Goal: Transaction & Acquisition: Purchase product/service

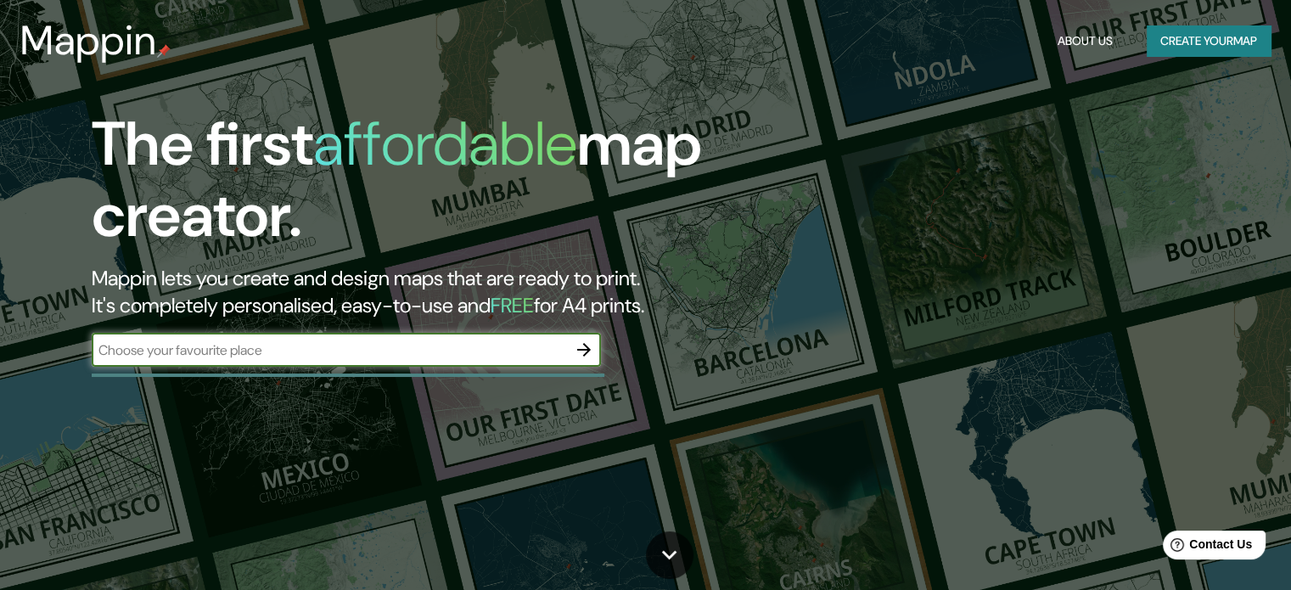
click at [574, 346] on icon "button" at bounding box center [584, 349] width 20 height 20
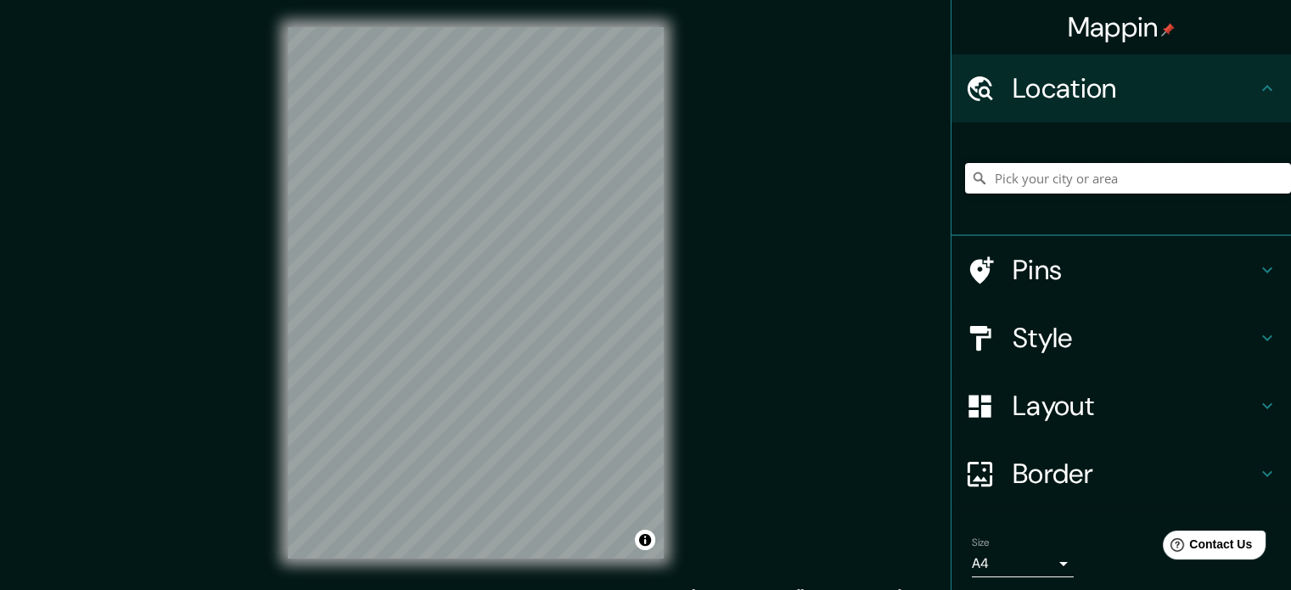
click at [1106, 182] on input "Pick your city or area" at bounding box center [1128, 178] width 326 height 31
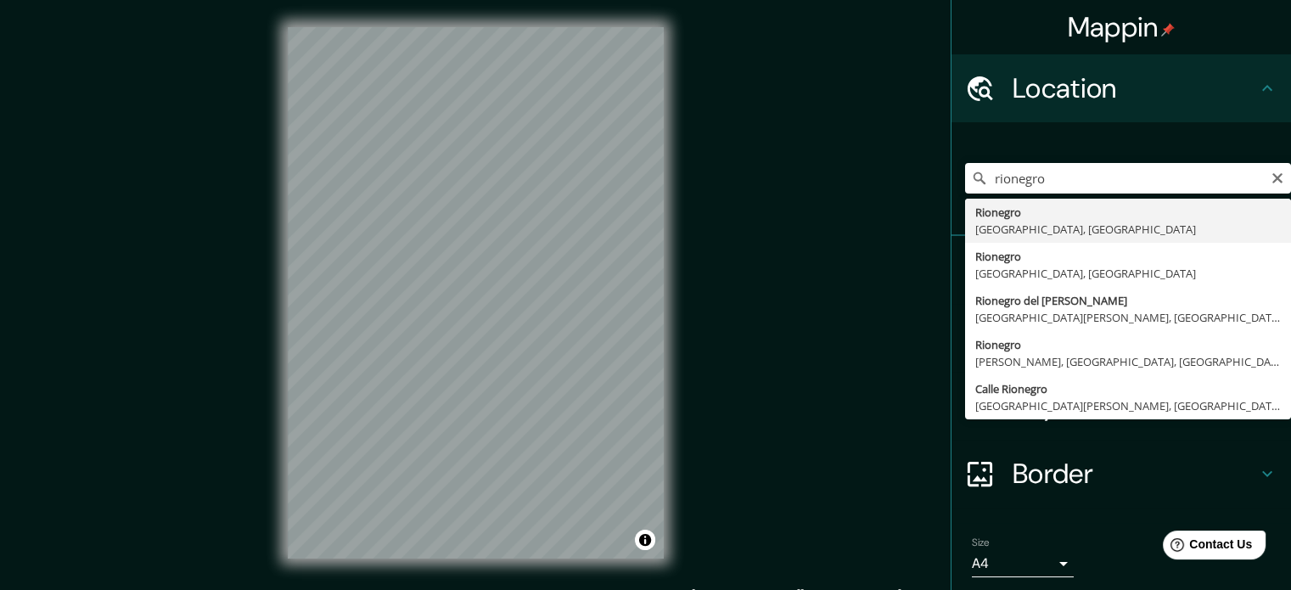
type input "Rionegro, [GEOGRAPHIC_DATA], [GEOGRAPHIC_DATA]"
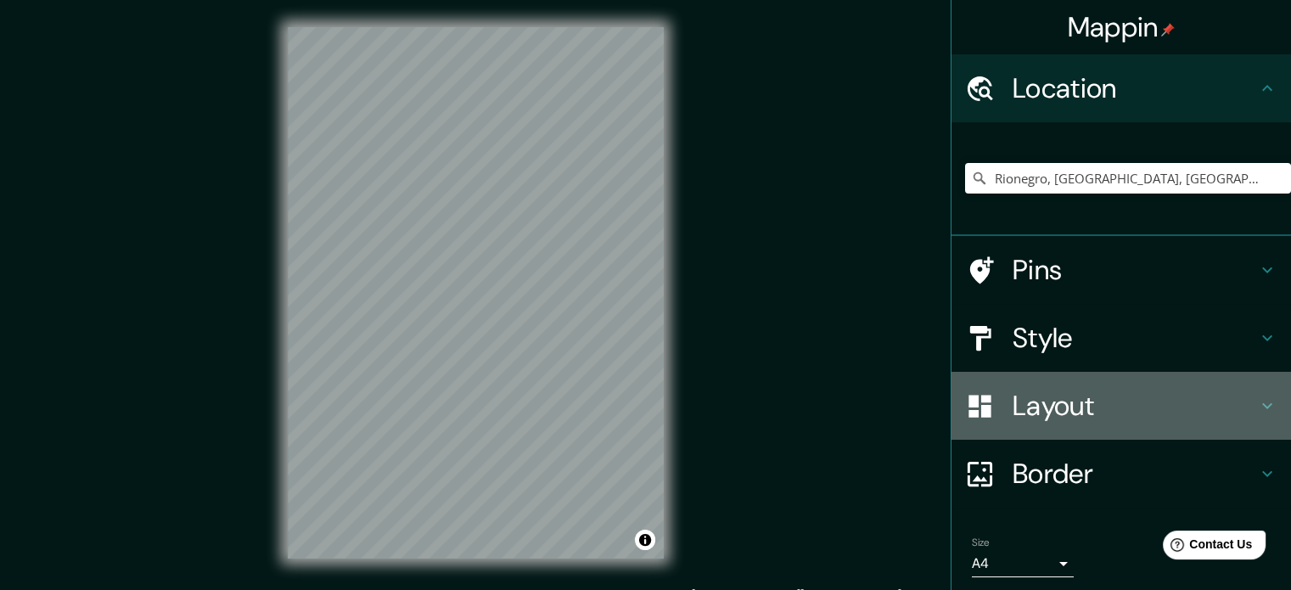
click at [1132, 403] on h4 "Layout" at bounding box center [1134, 406] width 244 height 34
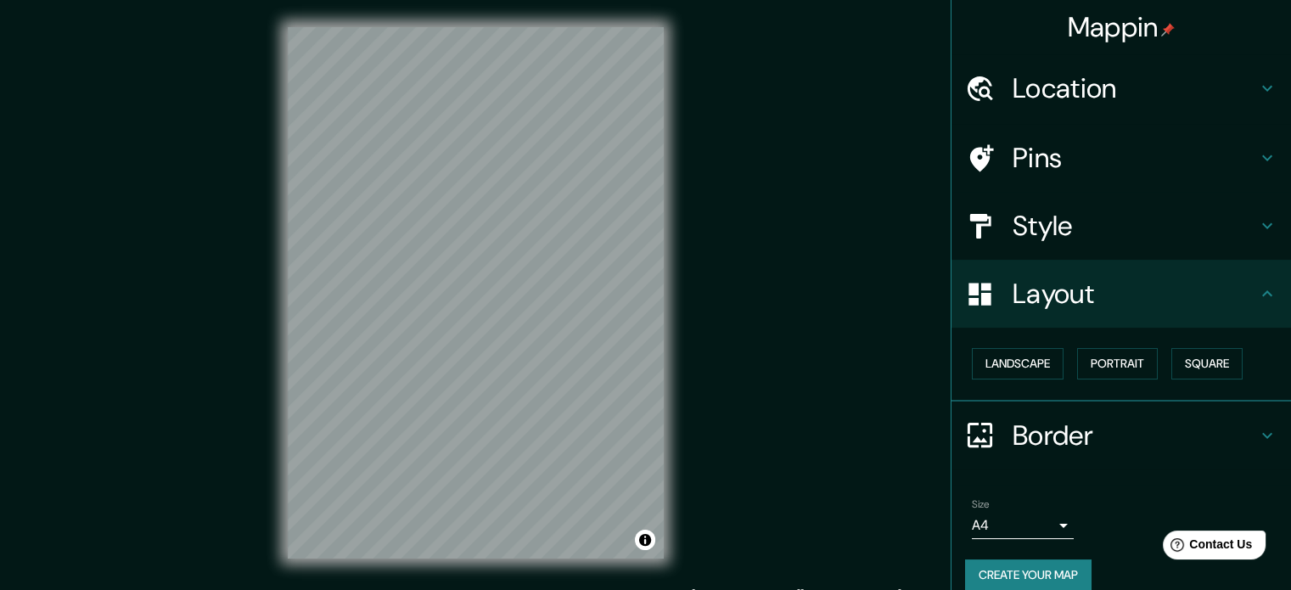
click at [1113, 436] on h4 "Border" at bounding box center [1134, 435] width 244 height 34
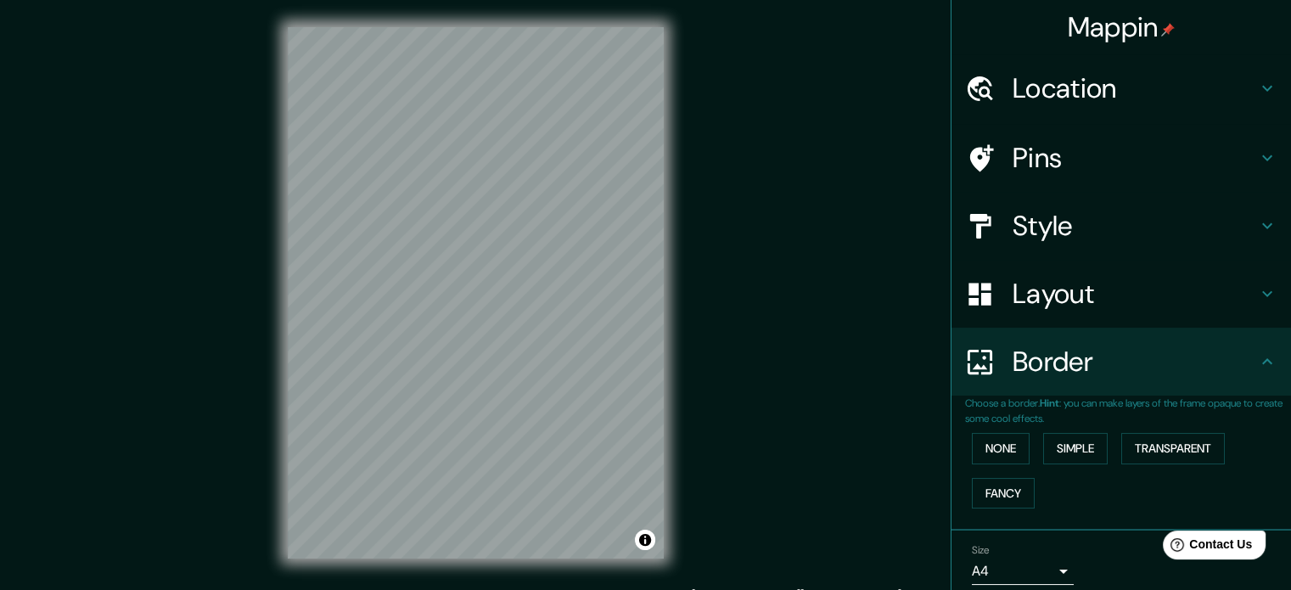
click at [1089, 179] on div "Pins" at bounding box center [1120, 158] width 339 height 68
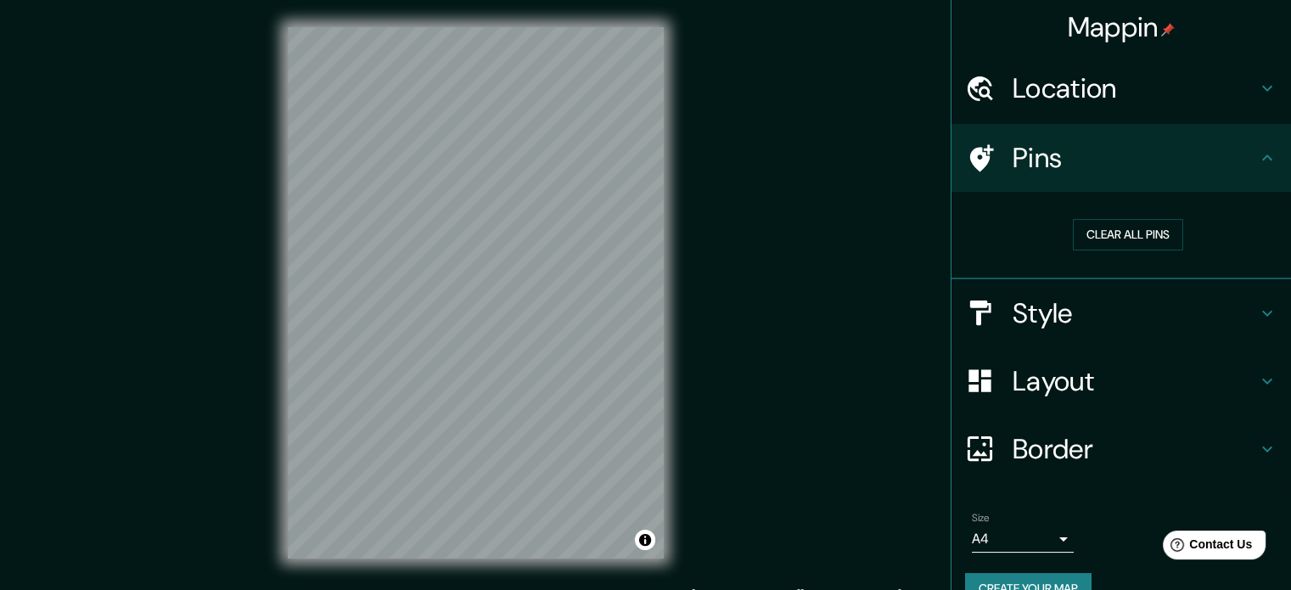
click at [1134, 102] on h4 "Location" at bounding box center [1134, 88] width 244 height 34
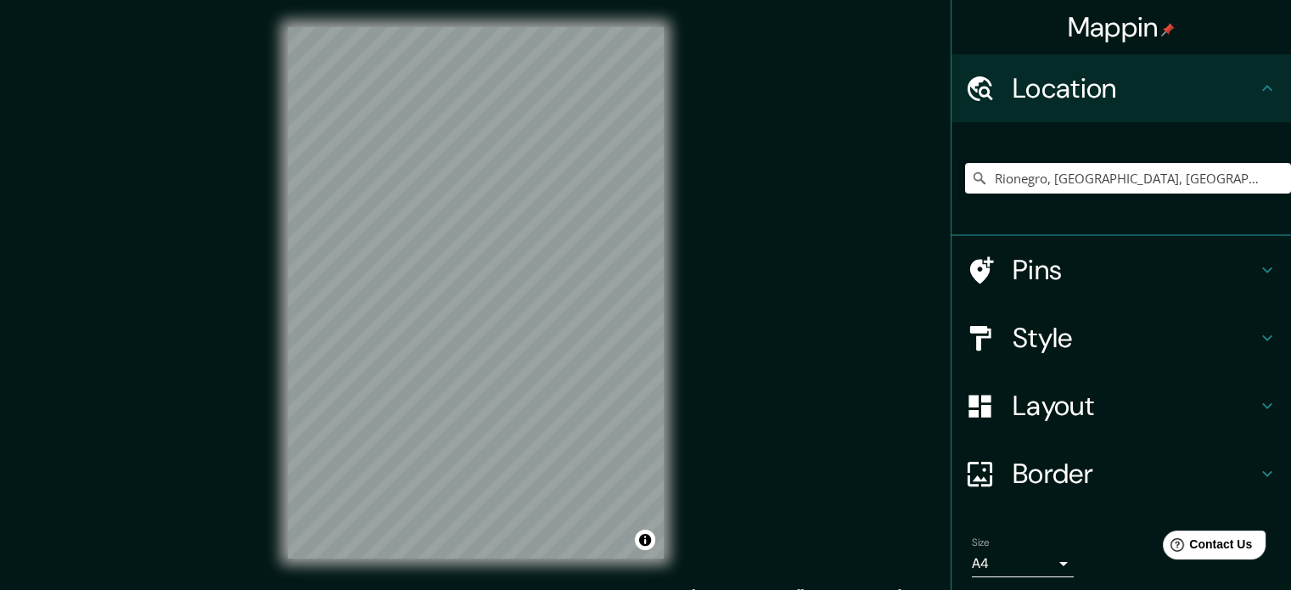
click at [1079, 372] on div "Layout" at bounding box center [1120, 406] width 339 height 68
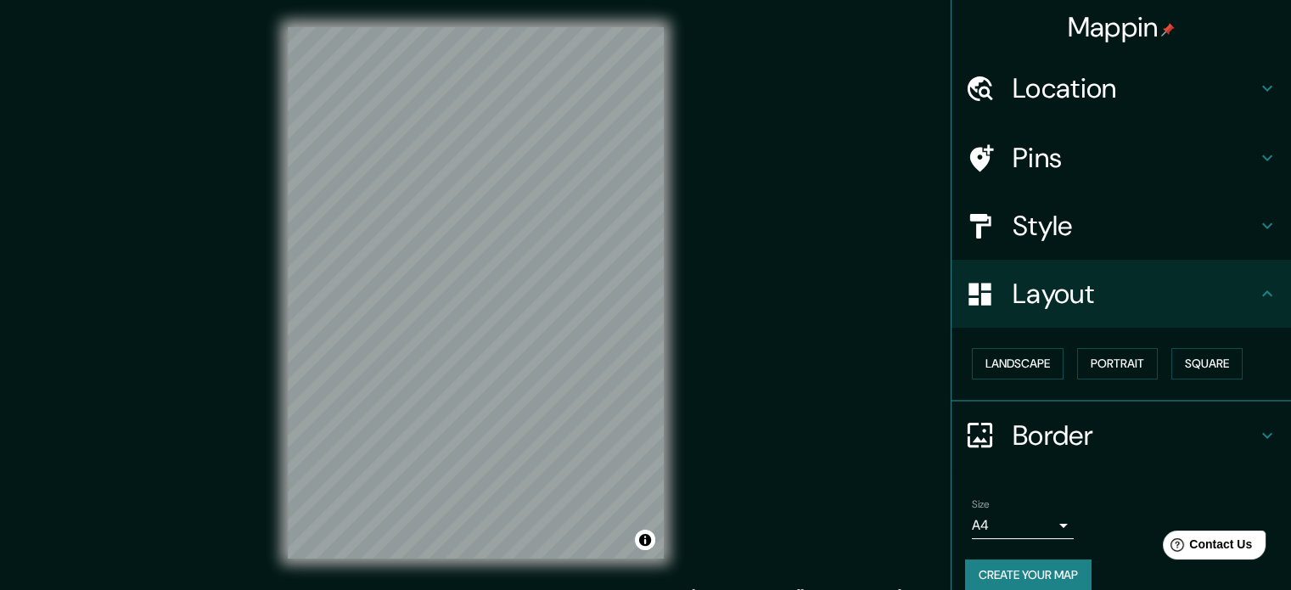
click at [1106, 249] on div "Style" at bounding box center [1120, 226] width 339 height 68
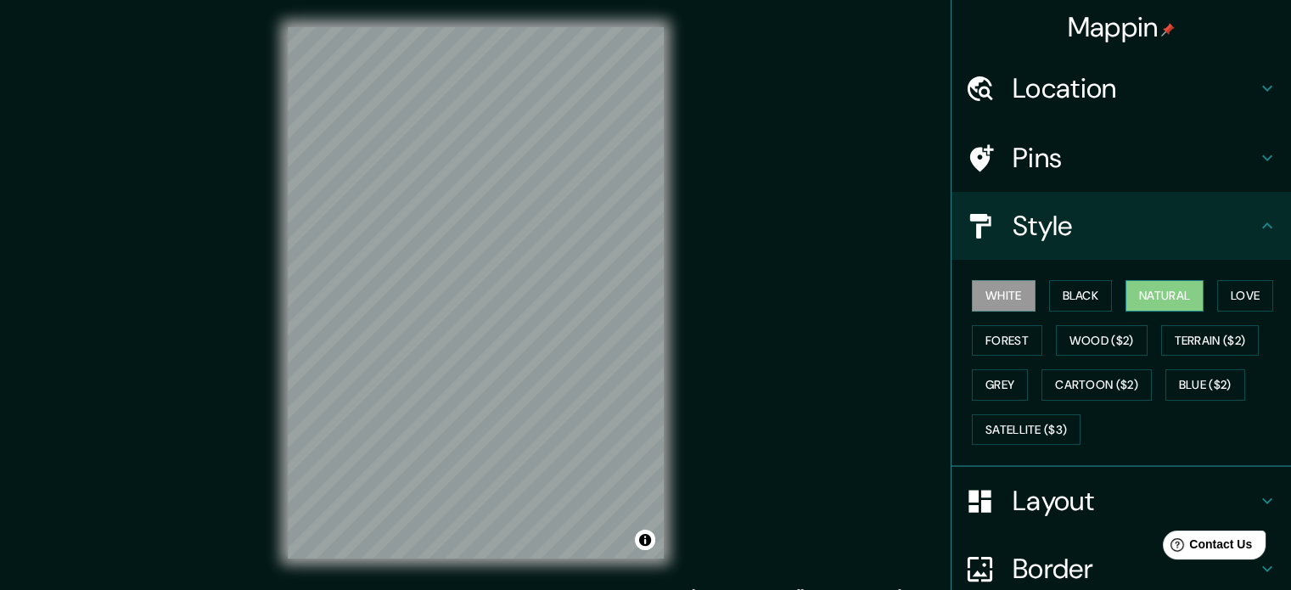
click at [1141, 294] on button "Natural" at bounding box center [1164, 295] width 78 height 31
click at [1018, 339] on button "Forest" at bounding box center [1007, 340] width 70 height 31
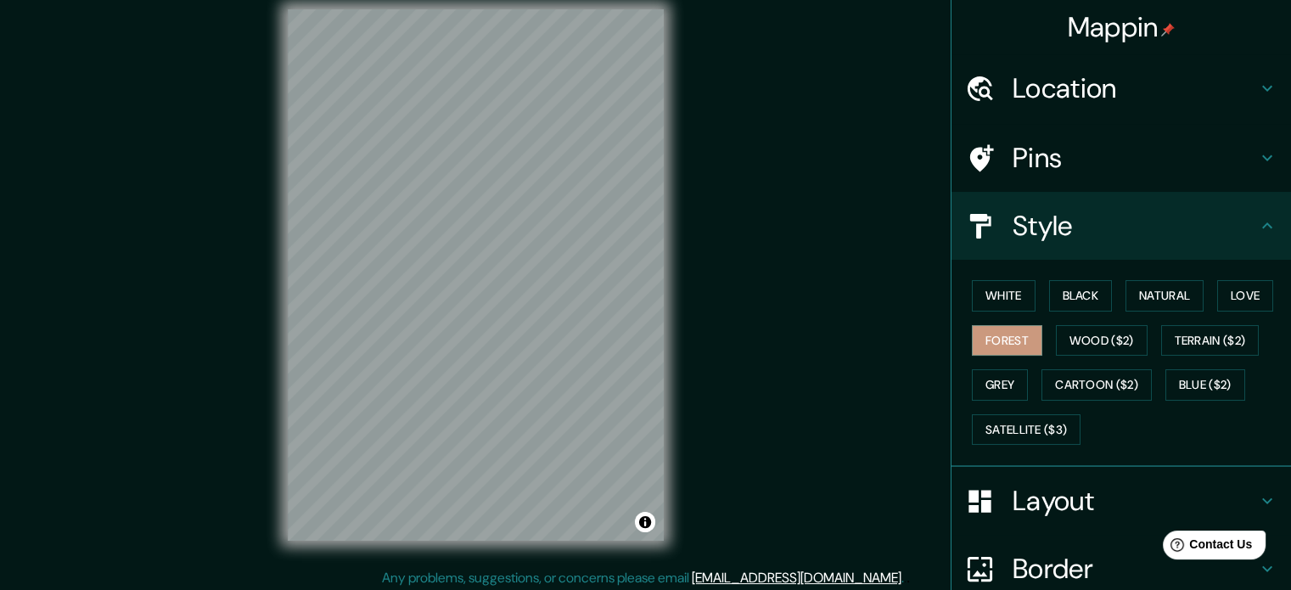
scroll to position [22, 0]
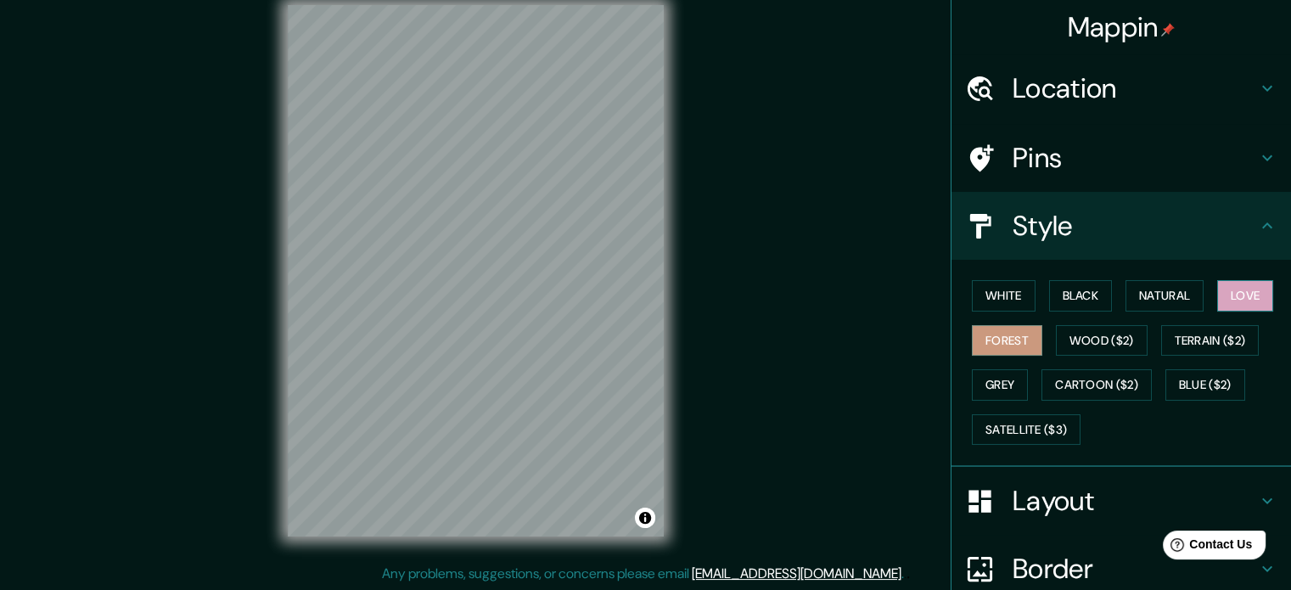
click at [1230, 302] on button "Love" at bounding box center [1245, 295] width 56 height 31
click at [977, 338] on button "Forest" at bounding box center [1007, 340] width 70 height 31
click at [1009, 296] on button "White" at bounding box center [1004, 295] width 64 height 31
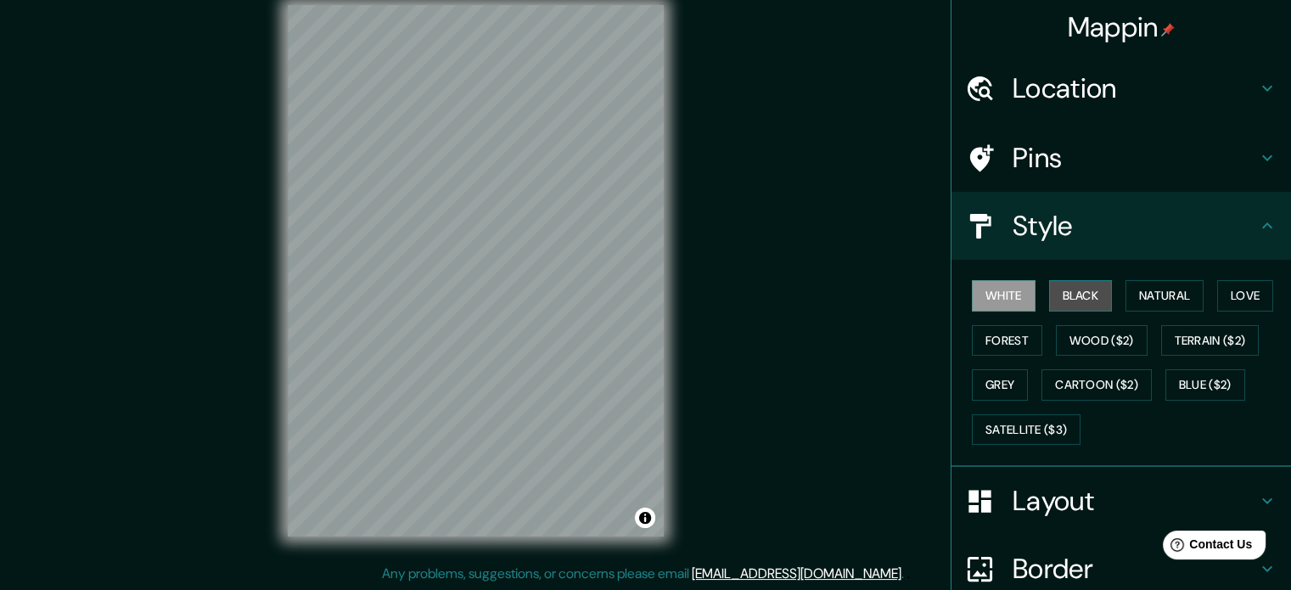
click at [1049, 296] on button "Black" at bounding box center [1081, 295] width 64 height 31
click at [1028, 409] on div "White Black Natural Love Forest Wood ($2) Terrain ($2) Grey Cartoon ($2) Blue (…" at bounding box center [1128, 362] width 326 height 178
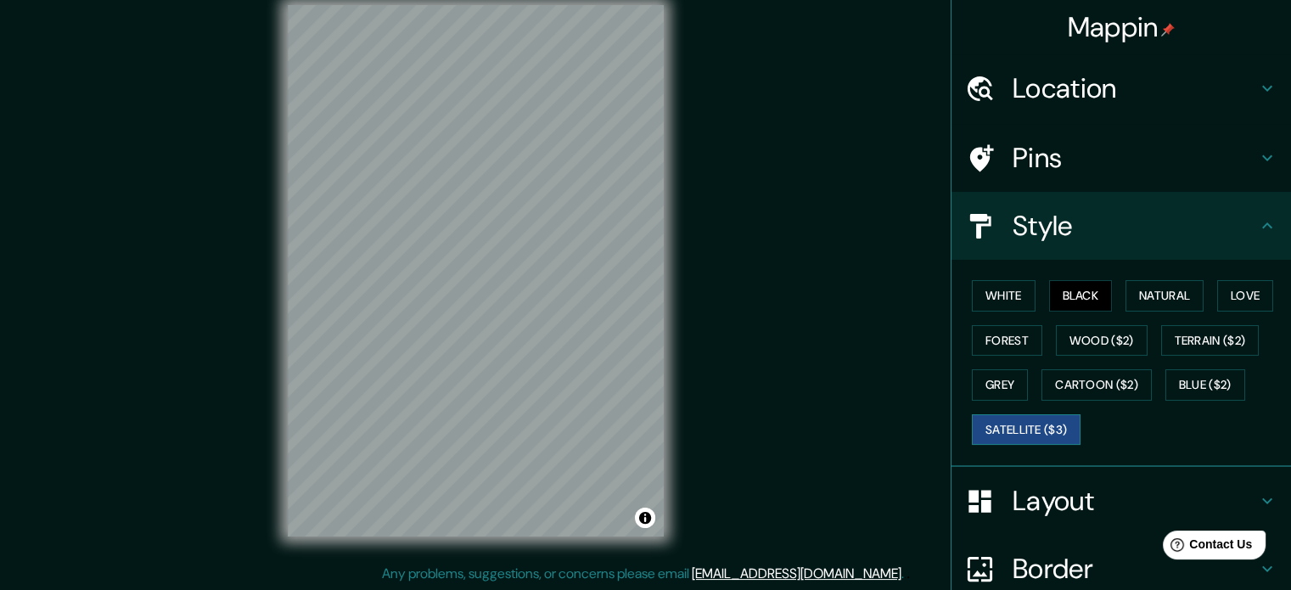
click at [1028, 417] on button "Satellite ($3)" at bounding box center [1026, 429] width 109 height 31
click at [1001, 344] on button "Forest" at bounding box center [1007, 340] width 70 height 31
click at [988, 342] on button "Forest" at bounding box center [1007, 340] width 70 height 31
click at [1028, 427] on button "Satellite ($3)" at bounding box center [1026, 429] width 109 height 31
click at [984, 333] on button "Forest" at bounding box center [1007, 340] width 70 height 31
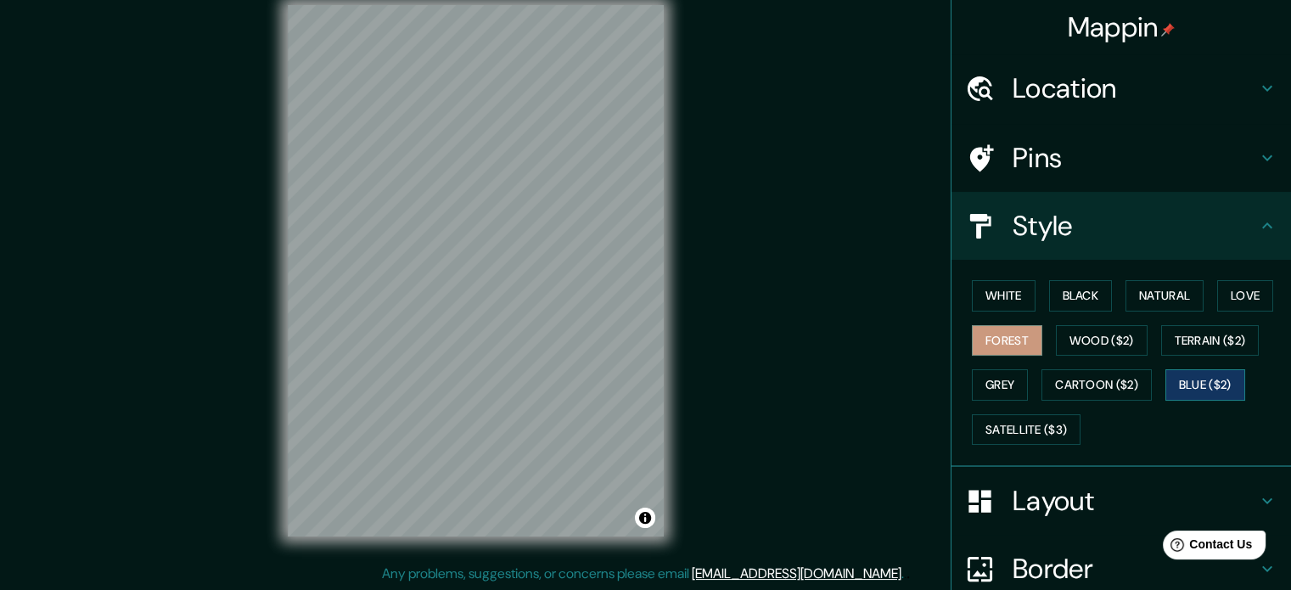
click at [1174, 385] on button "Blue ($2)" at bounding box center [1205, 384] width 80 height 31
click at [1121, 389] on button "Cartoon ($2)" at bounding box center [1096, 384] width 110 height 31
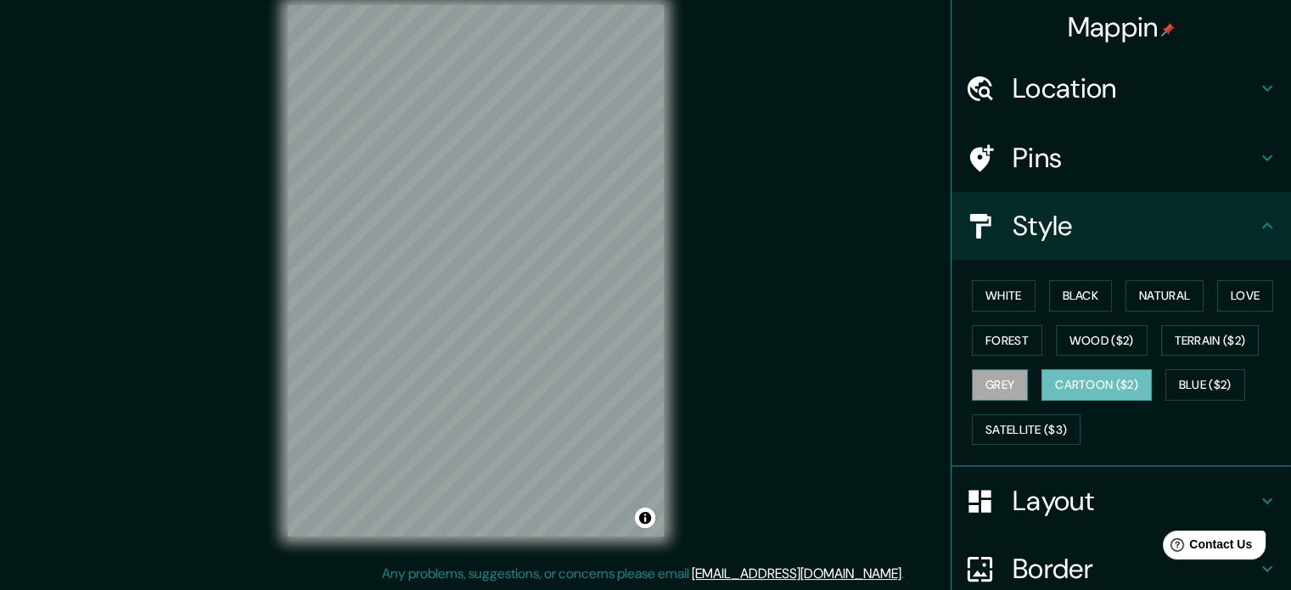
click at [1000, 395] on button "Grey" at bounding box center [1000, 384] width 56 height 31
click at [1209, 341] on button "Terrain ($2)" at bounding box center [1210, 340] width 98 height 31
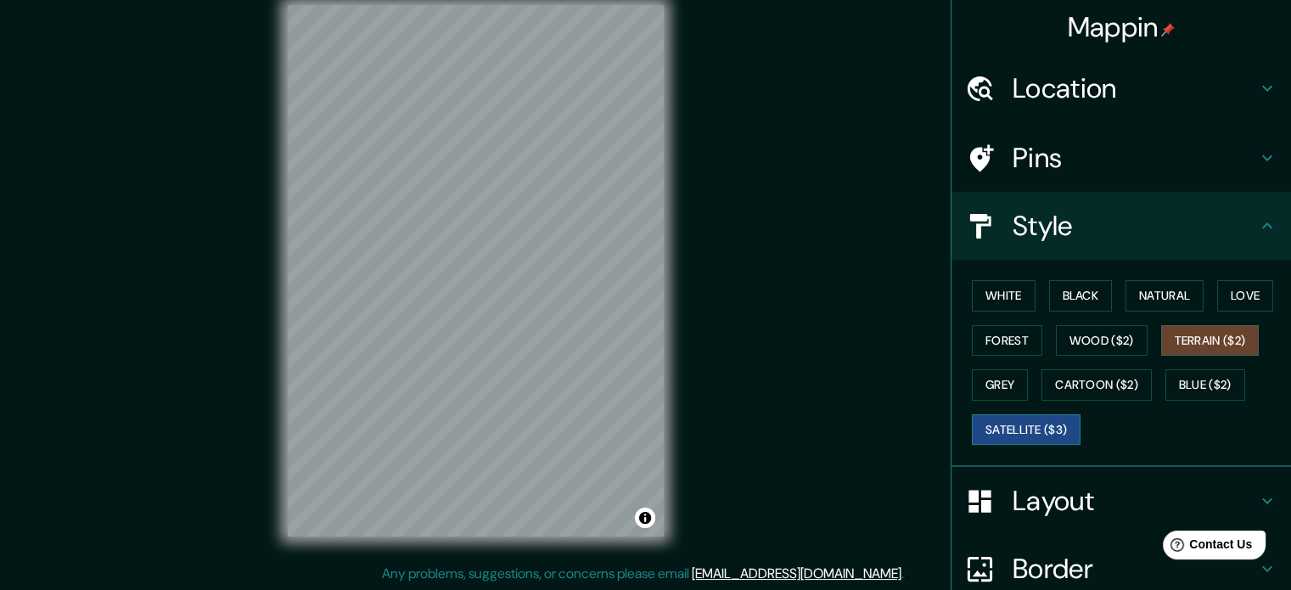
click at [1039, 419] on button "Satellite ($3)" at bounding box center [1026, 429] width 109 height 31
click at [1076, 155] on h4 "Pins" at bounding box center [1134, 158] width 244 height 34
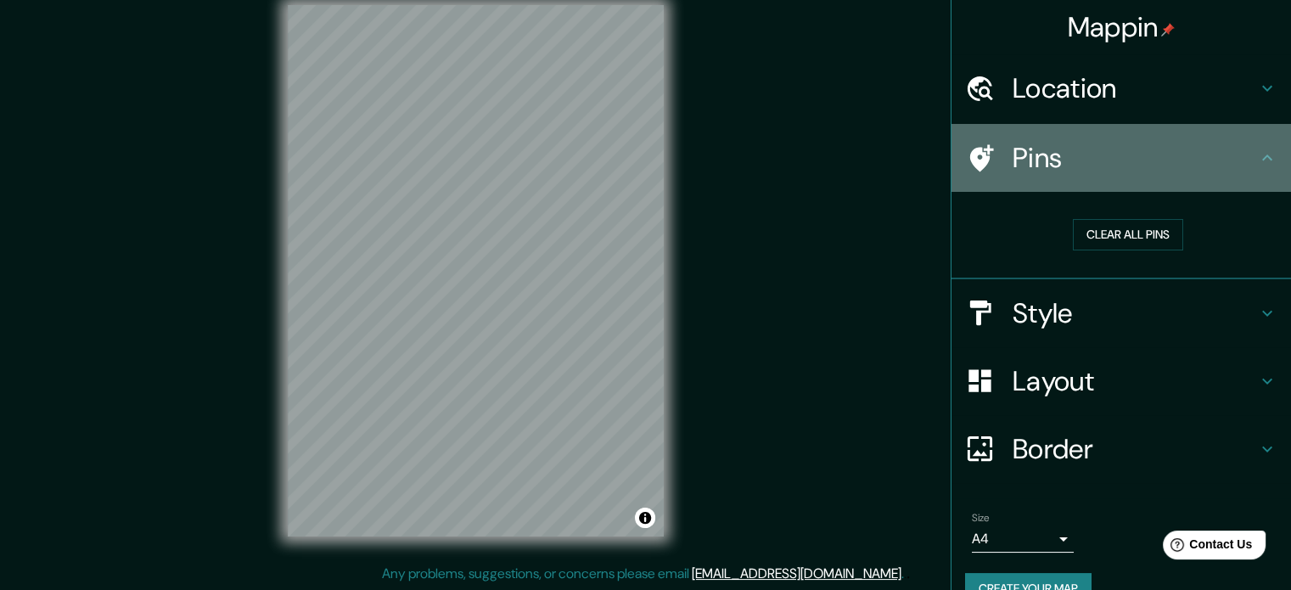
drag, startPoint x: 959, startPoint y: 163, endPoint x: 971, endPoint y: 163, distance: 11.9
click at [965, 163] on icon at bounding box center [980, 158] width 30 height 30
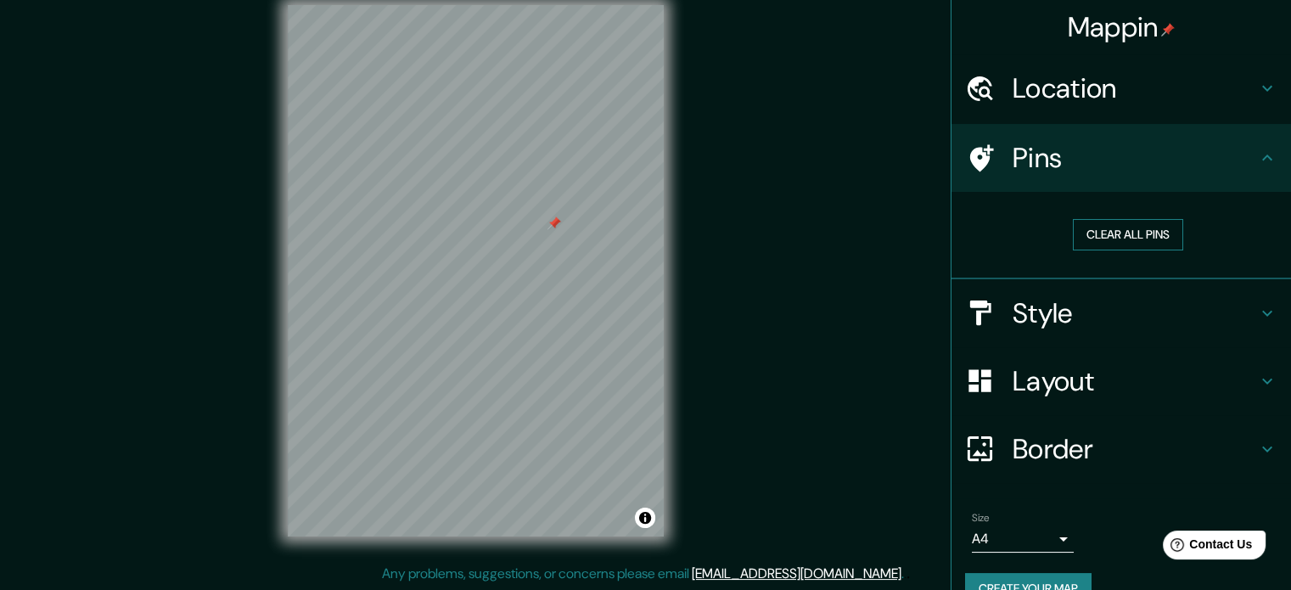
click at [1124, 226] on button "Clear all pins" at bounding box center [1128, 234] width 110 height 31
click at [1076, 157] on h4 "Pins" at bounding box center [1134, 158] width 244 height 34
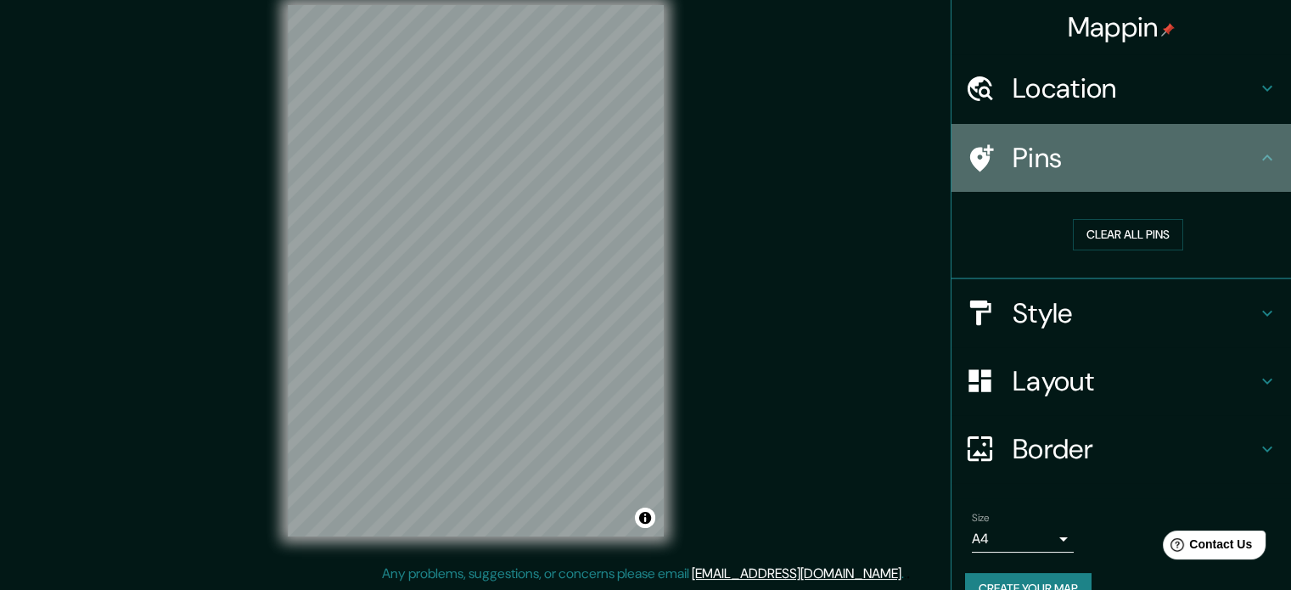
drag, startPoint x: 971, startPoint y: 155, endPoint x: 963, endPoint y: 161, distance: 9.7
click at [970, 161] on icon at bounding box center [982, 157] width 24 height 27
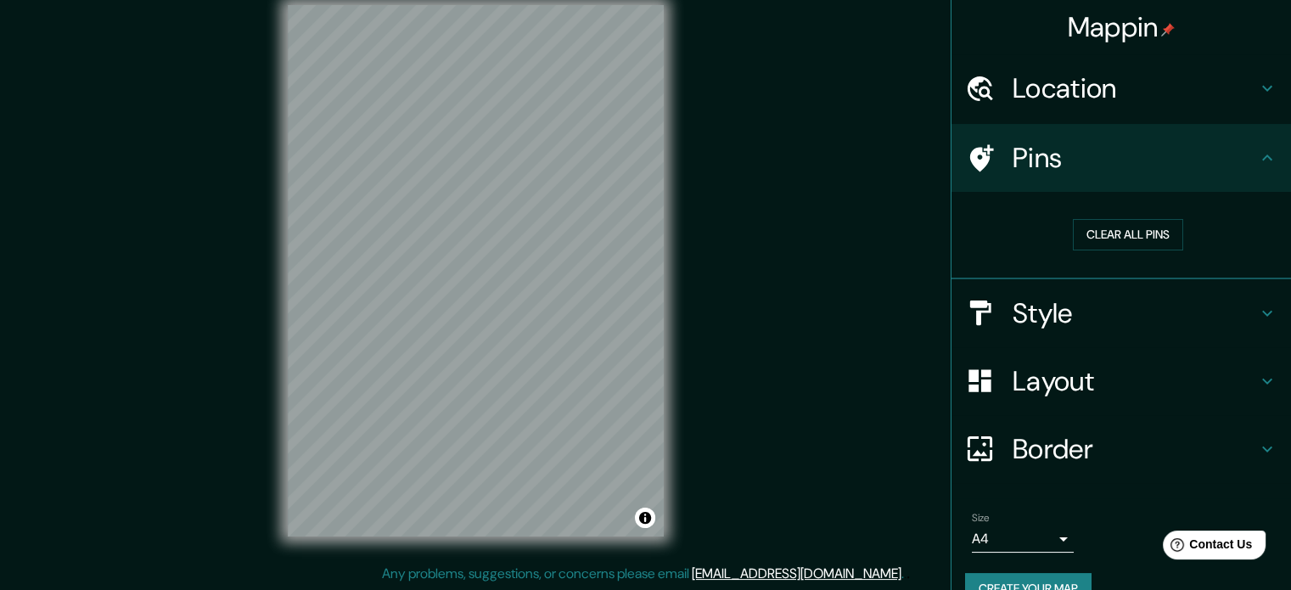
click at [970, 161] on icon at bounding box center [982, 157] width 24 height 27
click at [1073, 227] on button "Clear all pins" at bounding box center [1128, 234] width 110 height 31
click at [1080, 313] on h4 "Style" at bounding box center [1134, 313] width 244 height 34
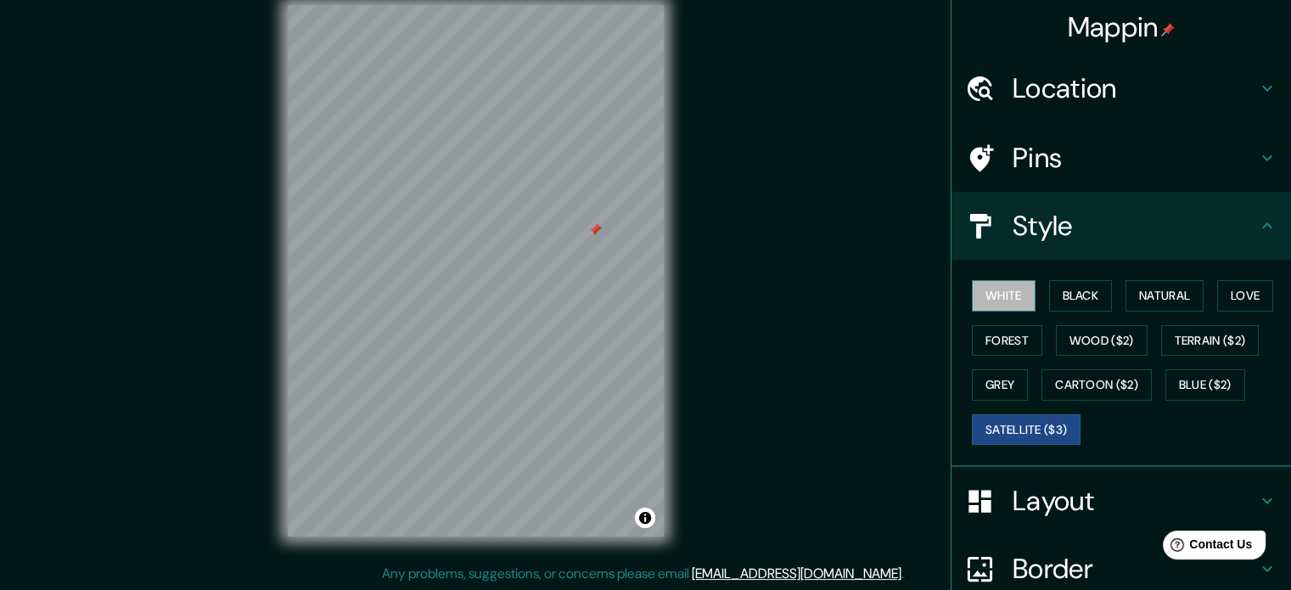
click at [1008, 300] on button "White" at bounding box center [1004, 295] width 64 height 31
